Goal: Find specific page/section: Find specific page/section

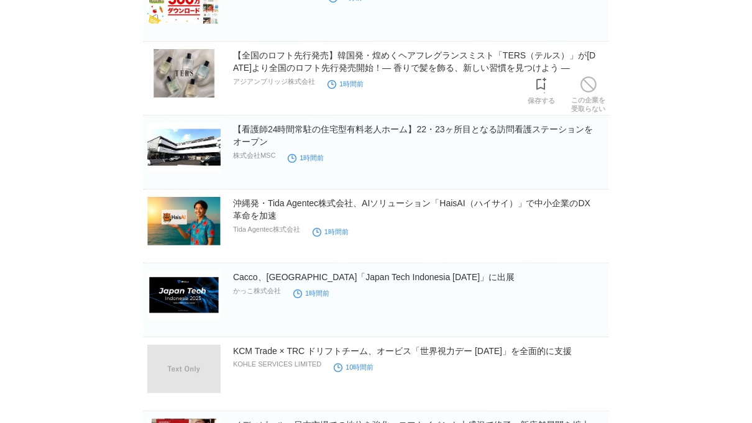
scroll to position [157, 0]
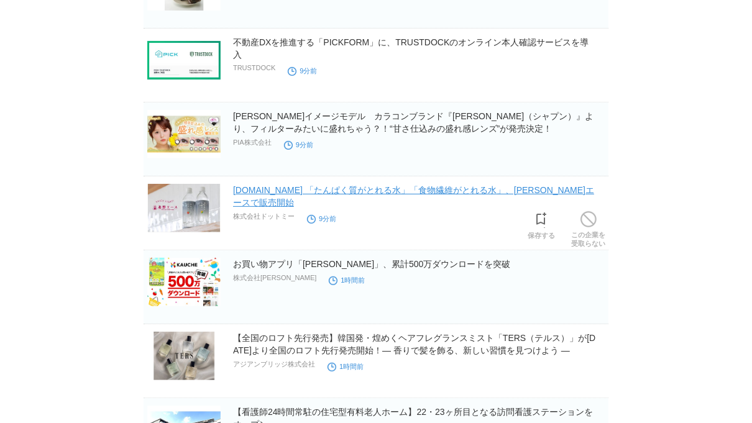
scroll to position [308, 0]
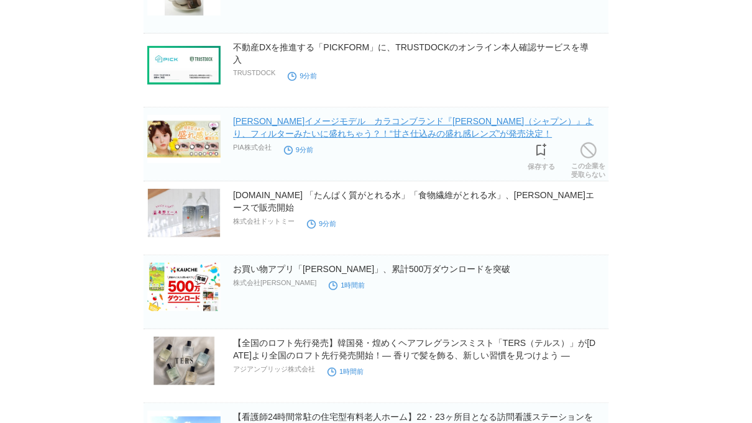
click at [388, 122] on link "齊藤なぎささんイメージモデル　カラコンブランド『Chapun（シャプン）』より、フィルターみたいに盛れちゃう？！“甘さ仕込みの盛れ感レンズ”が発売決定！" at bounding box center [413, 127] width 360 height 22
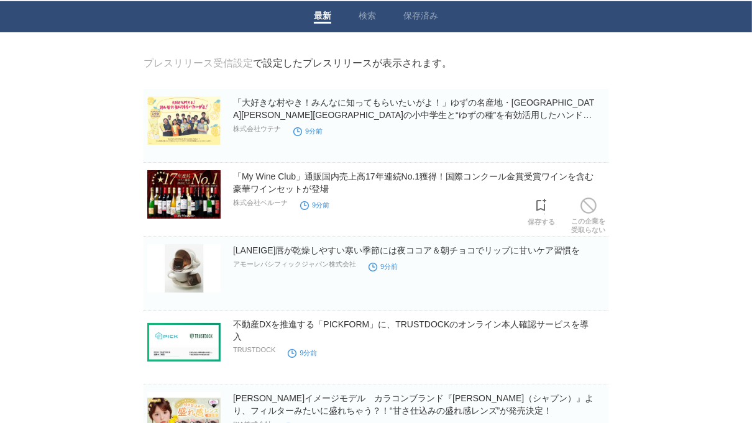
scroll to position [30, 0]
